Goal: Navigation & Orientation: Find specific page/section

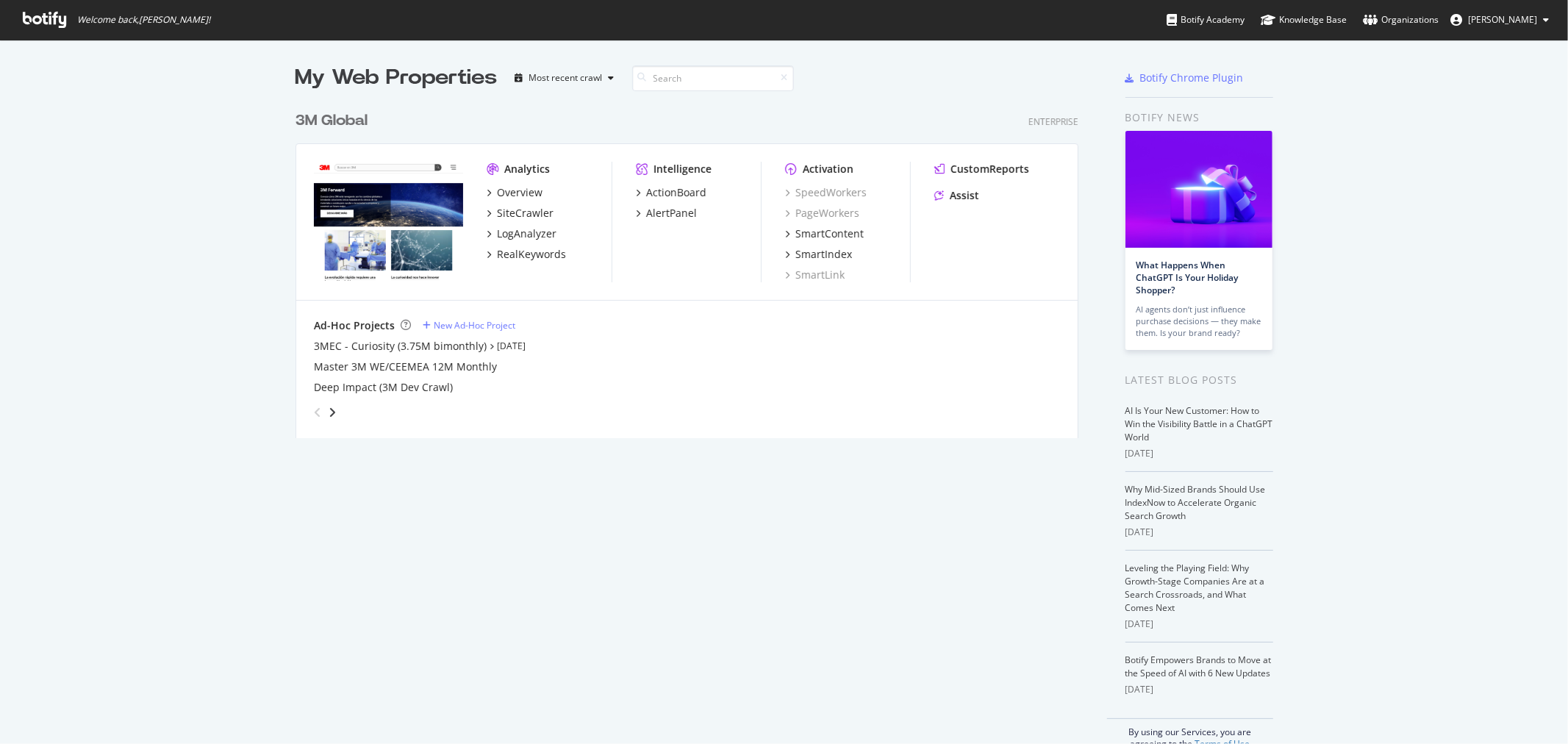
scroll to position [731, 1543]
click at [344, 124] on div "3M Global" at bounding box center [331, 120] width 72 height 21
